Goal: Communication & Community: Answer question/provide support

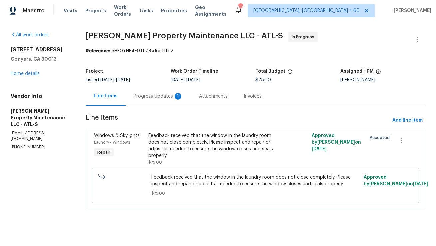
click at [147, 100] on div "Progress Updates 1" at bounding box center [158, 96] width 65 height 20
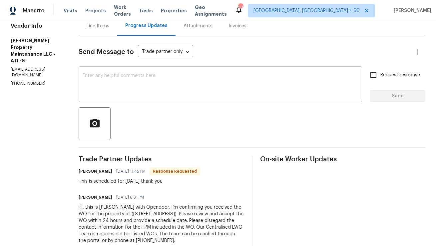
scroll to position [68, 0]
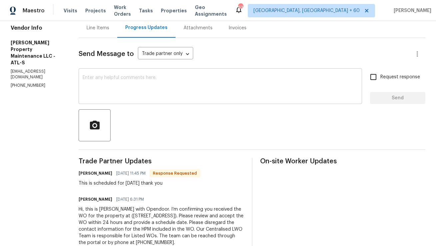
click at [155, 99] on div "x ​" at bounding box center [220, 87] width 283 height 34
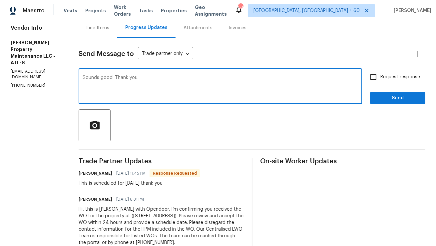
type textarea "Sounds good! Thank you."
click at [382, 103] on button "Send" at bounding box center [397, 98] width 55 height 12
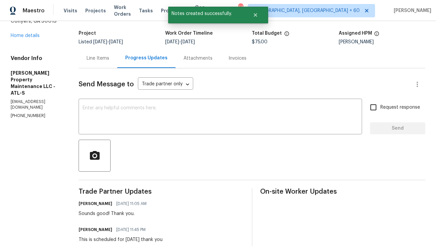
scroll to position [35, 0]
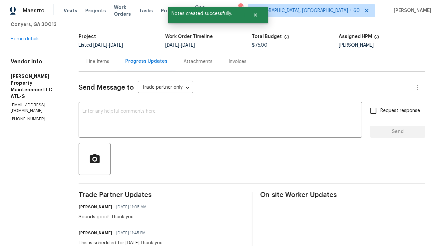
click at [107, 65] on div "Line Items" at bounding box center [98, 61] width 23 height 7
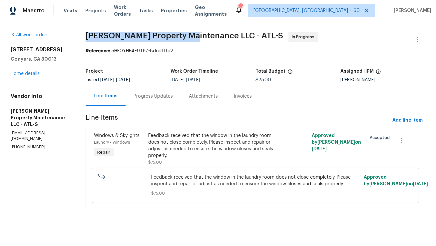
copy span "Glen Property Maintenance"
drag, startPoint x: 85, startPoint y: 35, endPoint x: 189, endPoint y: 35, distance: 103.9
click at [189, 35] on span "Glen Property Maintenance LLC - ATL-S" at bounding box center [185, 36] width 198 height 8
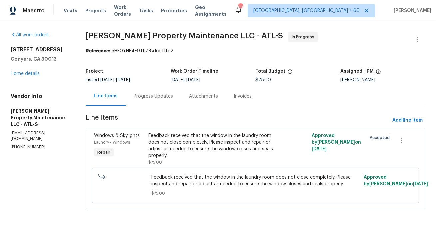
click at [152, 91] on div "Progress Updates" at bounding box center [153, 96] width 55 height 20
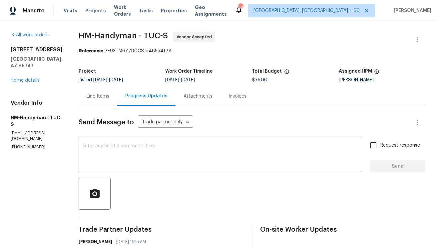
click at [101, 103] on div "Line Items" at bounding box center [98, 96] width 39 height 20
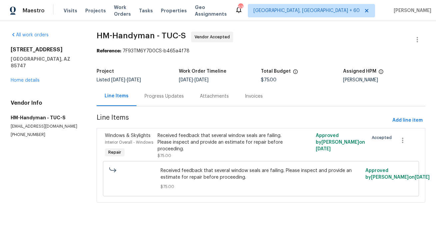
click at [160, 104] on div "Progress Updates" at bounding box center [164, 96] width 55 height 20
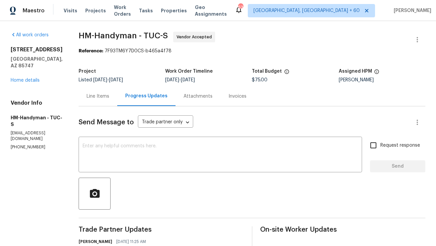
click at [114, 104] on div "Line Items" at bounding box center [98, 96] width 39 height 20
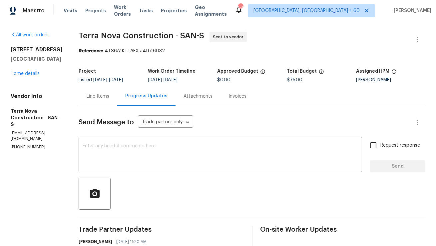
click at [117, 101] on div "Line Items" at bounding box center [98, 96] width 39 height 20
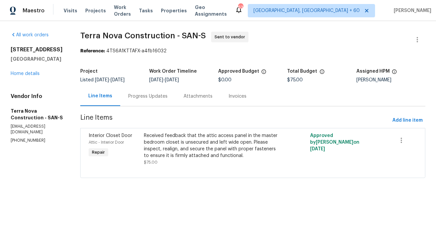
click at [161, 95] on div "Progress Updates" at bounding box center [147, 96] width 39 height 7
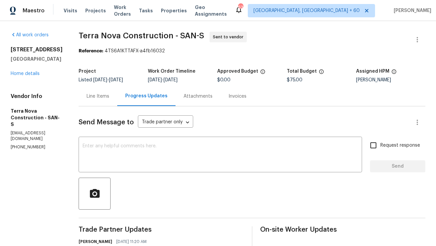
click at [34, 144] on p "[PHONE_NUMBER]" at bounding box center [37, 147] width 52 height 6
click at [105, 147] on textarea at bounding box center [220, 155] width 275 height 23
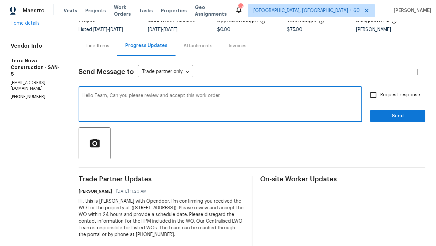
scroll to position [53, 0]
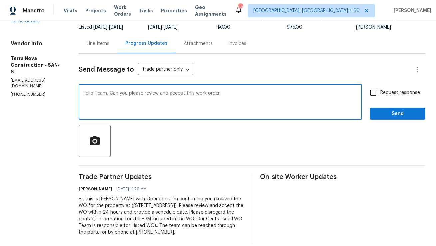
type textarea "Hello Team, Can you please review and accept this work order."
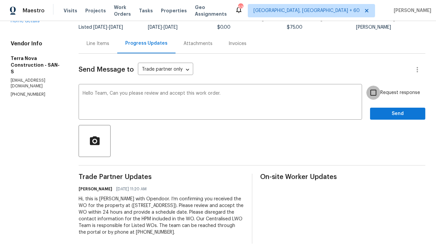
click at [375, 89] on input "Request response" at bounding box center [373, 93] width 14 height 14
checkbox input "true"
click at [378, 114] on span "Send" at bounding box center [397, 114] width 45 height 8
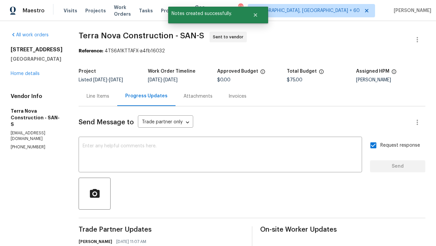
scroll to position [2, 0]
